Goal: Transaction & Acquisition: Subscribe to service/newsletter

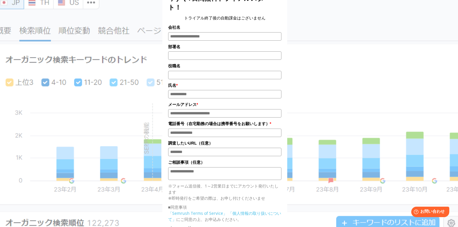
scroll to position [54, 0]
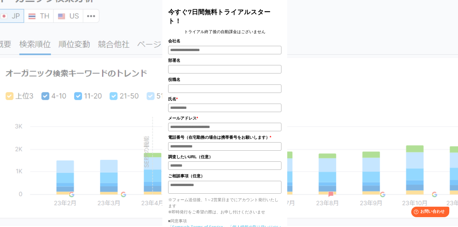
click at [339, 80] on div "今すぐ7日間無料トライアルスタート！ トライアル終了後の自動課金はございません 会社名 部署名 * * *" at bounding box center [229, 139] width 291 height 341
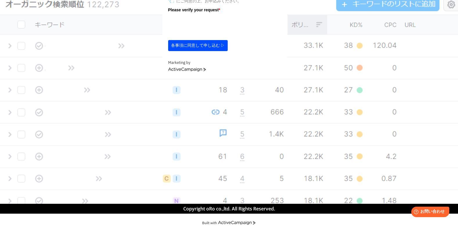
scroll to position [132, 0]
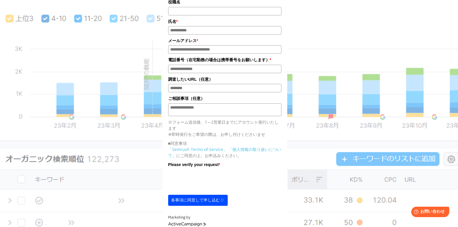
click at [316, 23] on div "今すぐ7日間無料トライアルスタート！ トライアル終了後の自動課金はございません 会社名 部署名 * * *" at bounding box center [229, 62] width 291 height 341
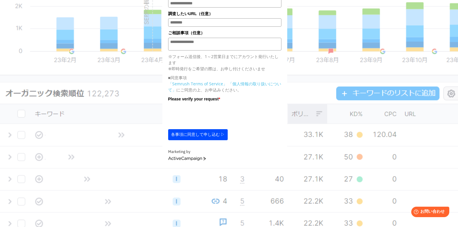
scroll to position [209, 0]
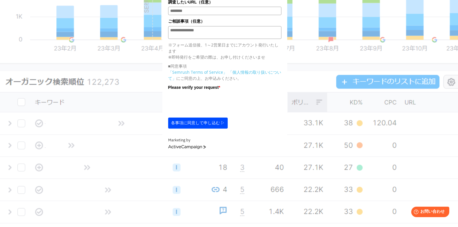
click at [206, 145] on link "ActiveCampaign" at bounding box center [187, 147] width 38 height 4
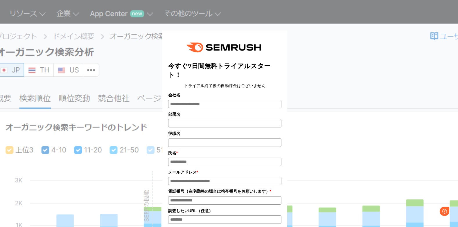
click at [137, 63] on div "今すぐ7日間無料トライアルスタート！ トライアル終了後の自動課金はございません 会社名 部署名 * * *" at bounding box center [229, 193] width 291 height 341
